Goal: Transaction & Acquisition: Download file/media

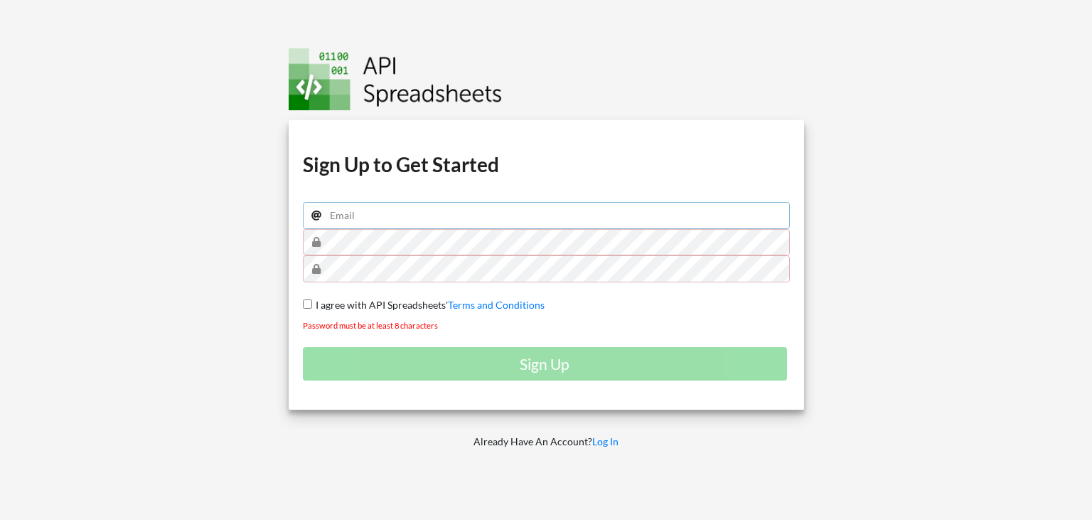
click at [414, 228] on input "email" at bounding box center [546, 215] width 487 height 27
click at [308, 304] on input "I agree with API Spreadsheets' Terms and Conditions" at bounding box center [307, 303] width 9 height 9
checkbox input "true"
click at [613, 453] on div "Download hidden Download hidden Download hidden Download hidden Sign Up to Get …" at bounding box center [546, 260] width 557 height 520
click at [606, 441] on link "Log In" at bounding box center [605, 441] width 26 height 12
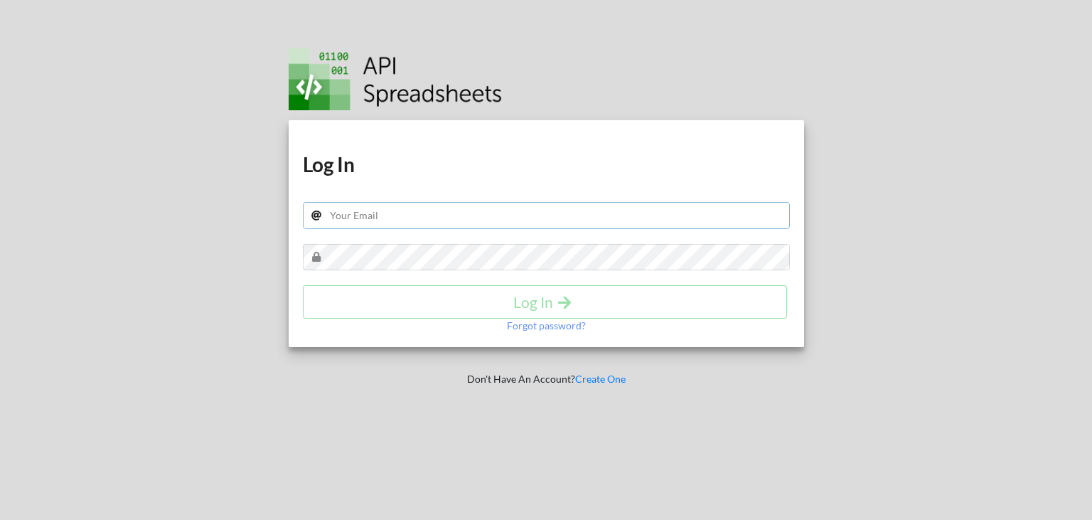
click at [391, 223] on input "text" at bounding box center [546, 215] width 487 height 27
click at [388, 214] on input "text" at bounding box center [546, 215] width 487 height 27
click at [388, 242] on div "Download hidden Download hidden Log In Log In Forgot password?" at bounding box center [547, 234] width 516 height 228
click at [394, 207] on input "text" at bounding box center [546, 215] width 487 height 27
